Goal: Entertainment & Leisure: Consume media (video, audio)

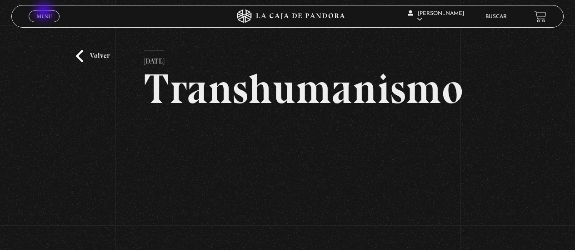
scroll to position [91, 0]
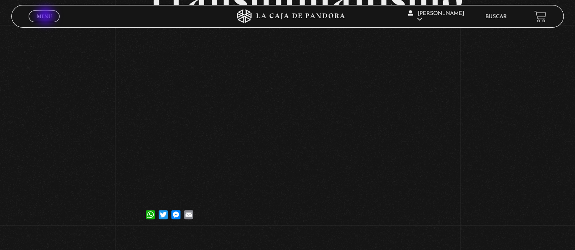
click at [46, 16] on span "Menu" at bounding box center [44, 16] width 15 height 5
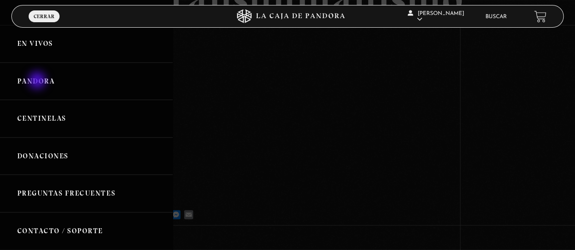
click at [38, 81] on link "Pandora" at bounding box center [86, 82] width 173 height 38
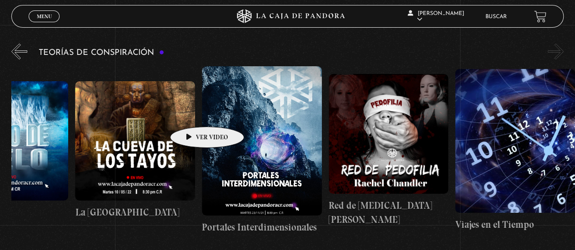
scroll to position [1767, 0]
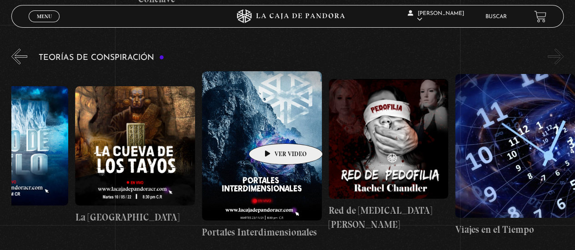
click at [271, 130] on figure at bounding box center [262, 146] width 120 height 150
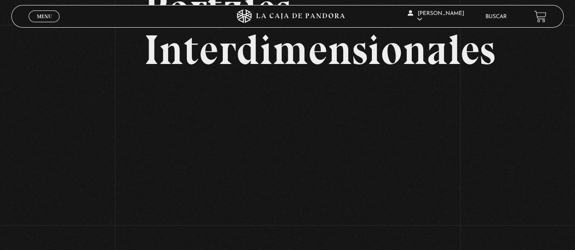
scroll to position [101, 0]
